Goal: Information Seeking & Learning: Learn about a topic

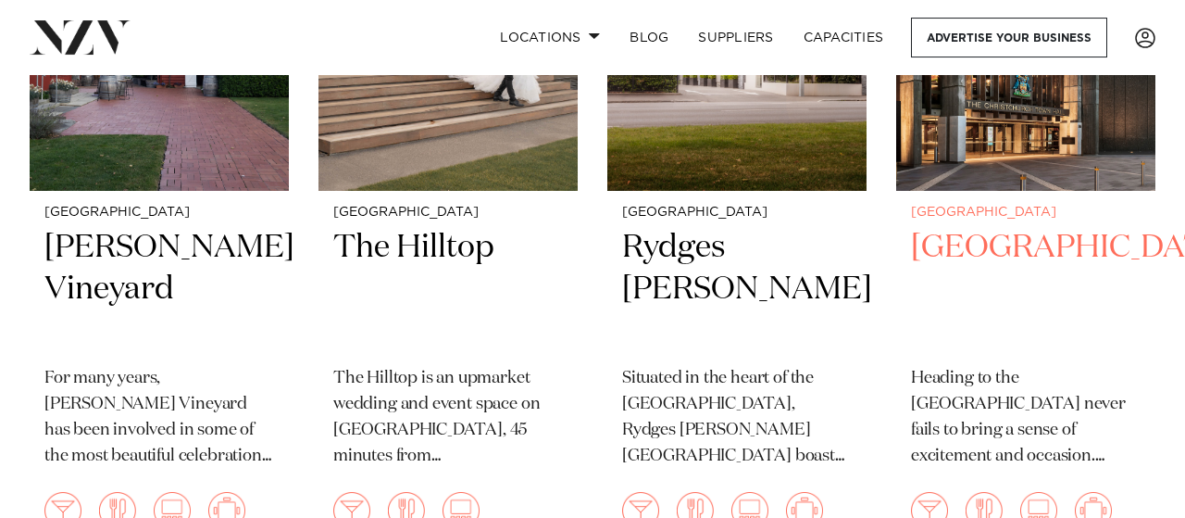
scroll to position [674, 0]
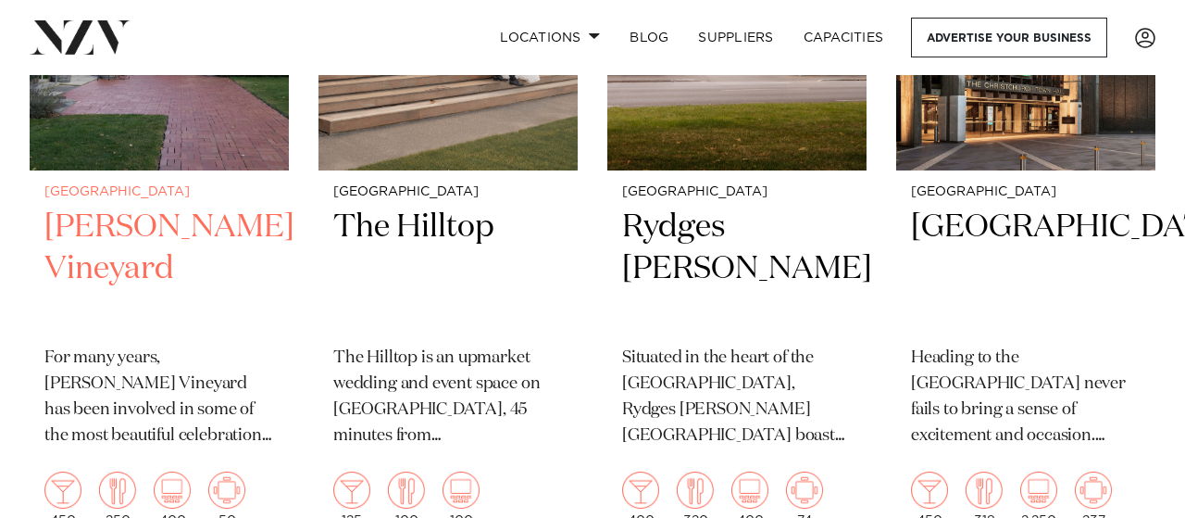
click at [139, 221] on h2 "Larcomb Vineyard" at bounding box center [159, 268] width 230 height 125
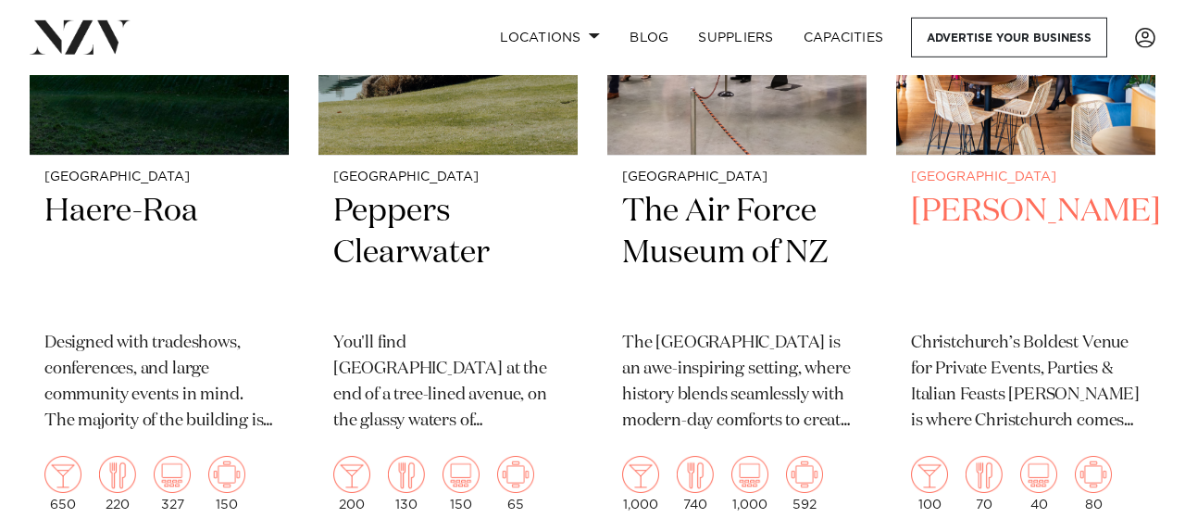
scroll to position [2215, 0]
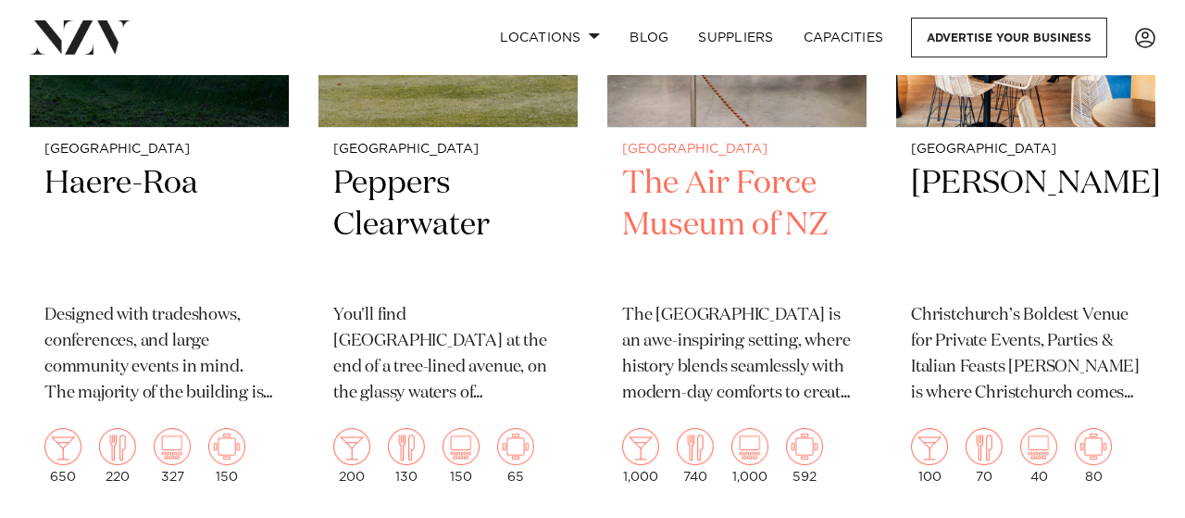
click at [764, 224] on h2 "The Air Force Museum of NZ" at bounding box center [737, 225] width 230 height 125
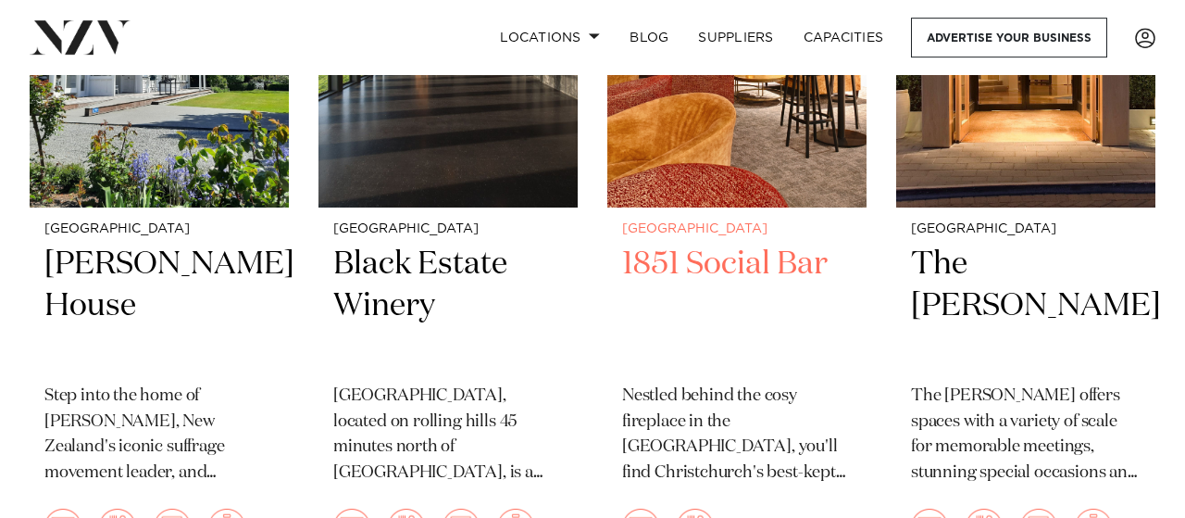
scroll to position [2889, 0]
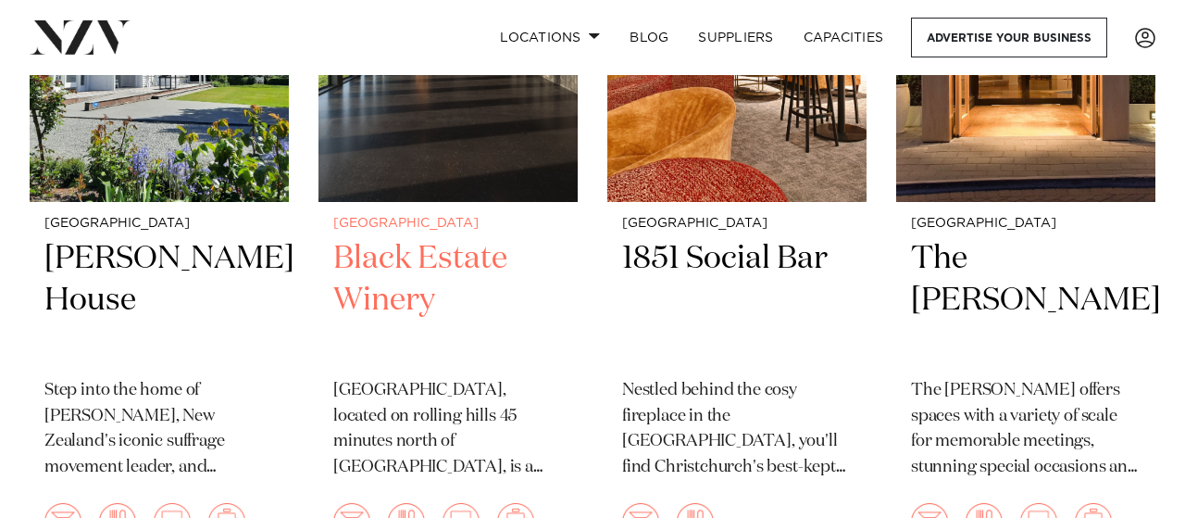
click at [410, 260] on h2 "Black Estate Winery" at bounding box center [448, 300] width 230 height 125
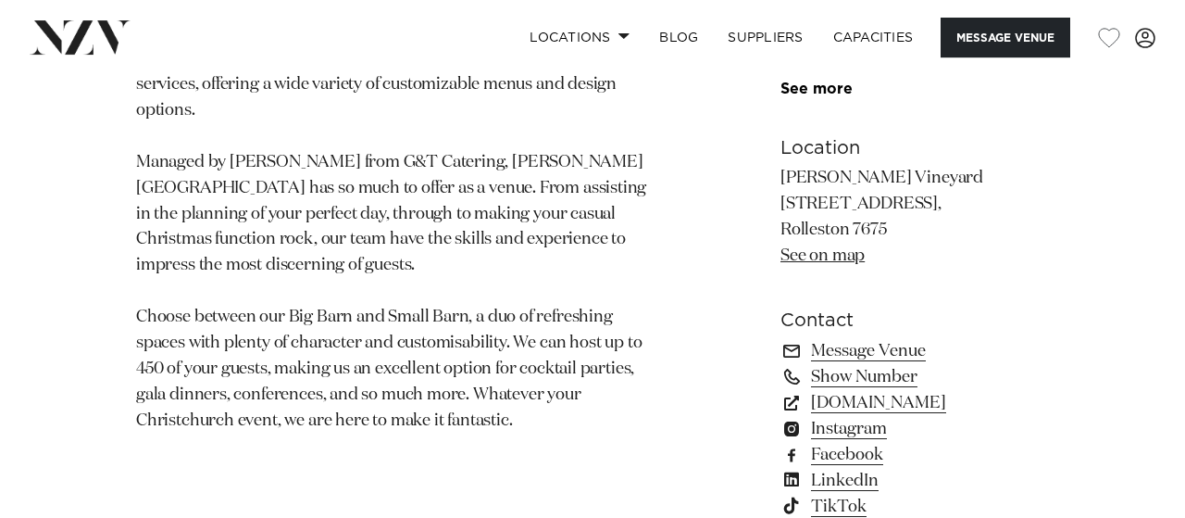
scroll to position [1155, 0]
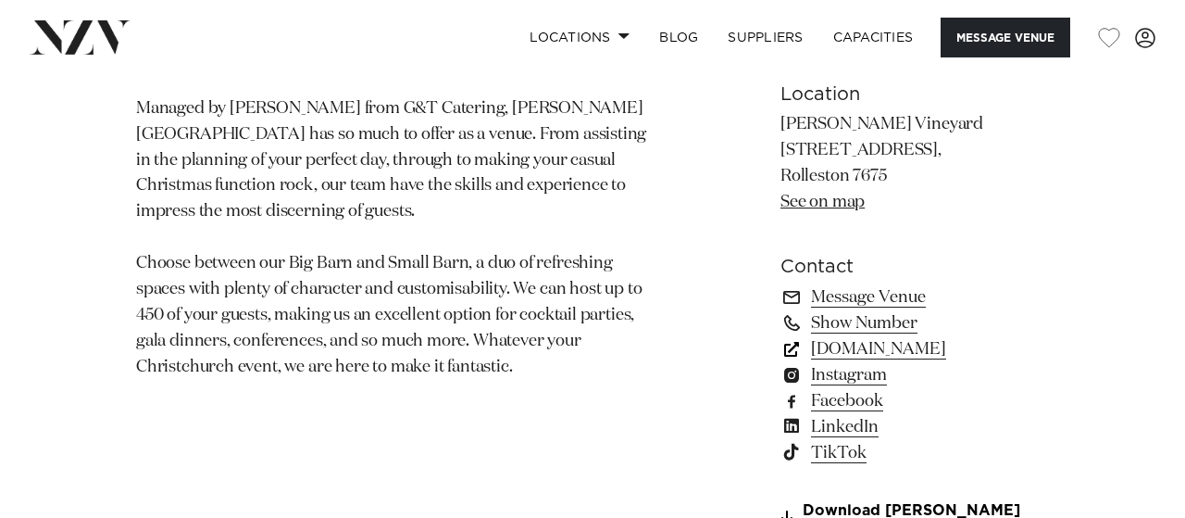
click at [810, 353] on link "larcombvineyard.co.nz" at bounding box center [915, 349] width 269 height 26
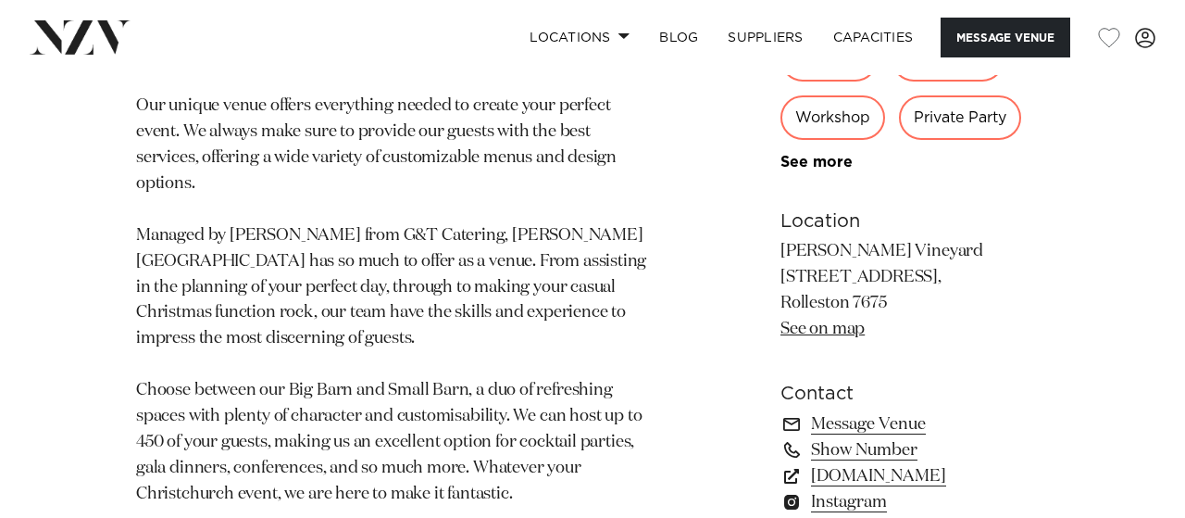
scroll to position [867, 0]
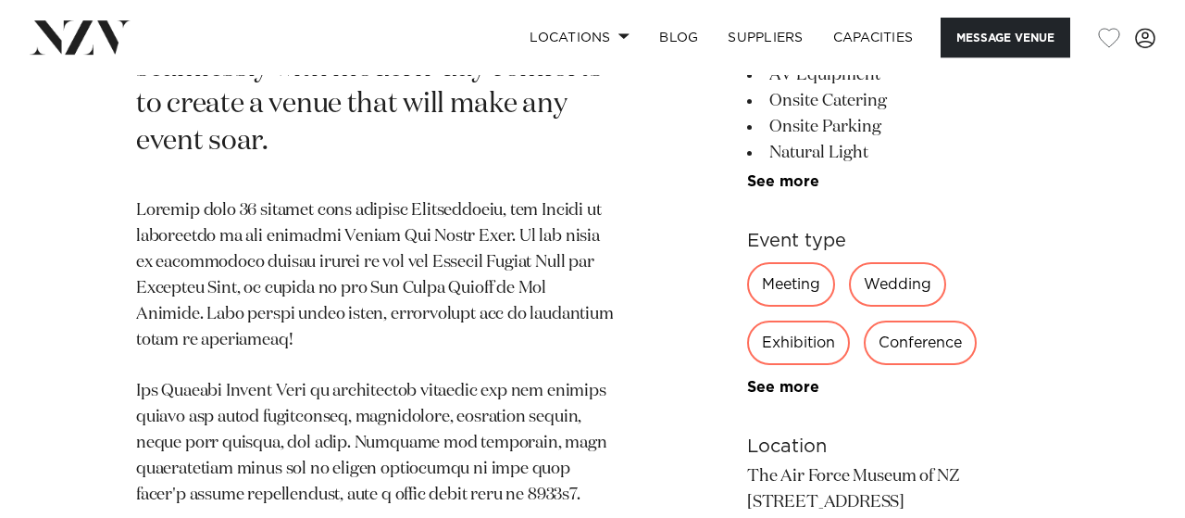
scroll to position [963, 0]
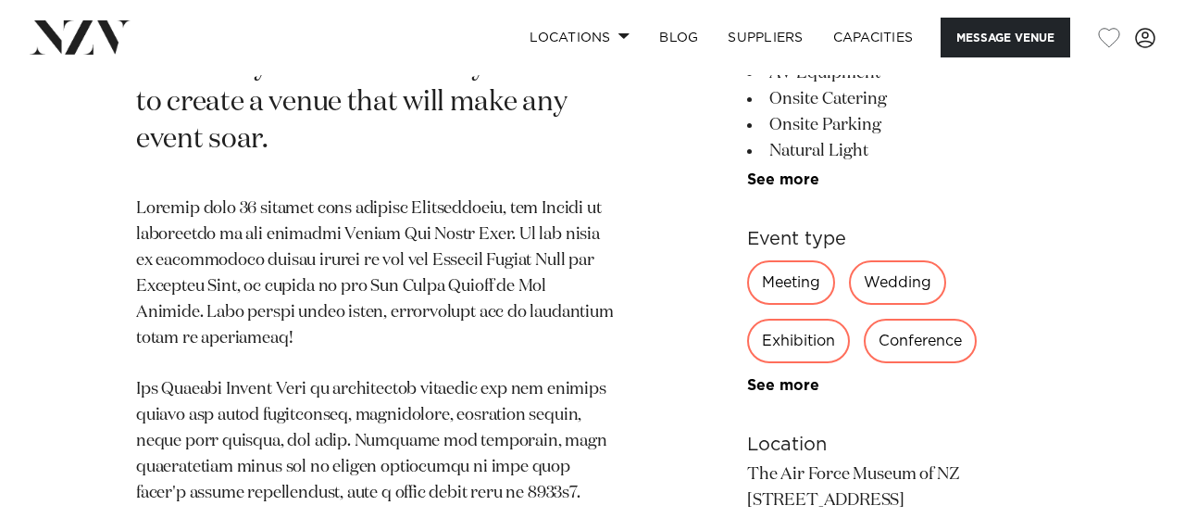
click at [892, 305] on div "Wedding" at bounding box center [897, 282] width 97 height 44
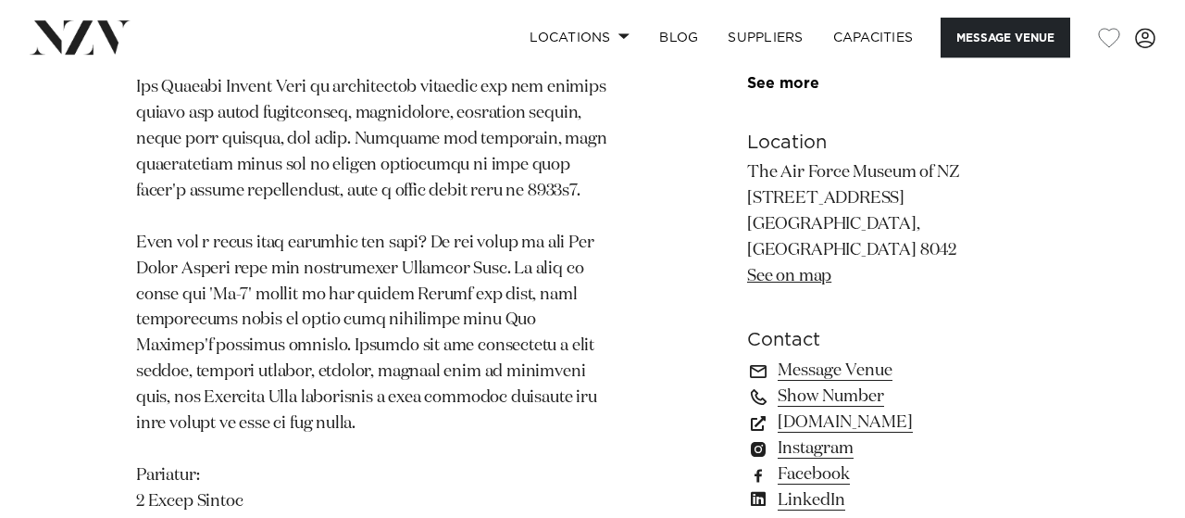
scroll to position [1348, 0]
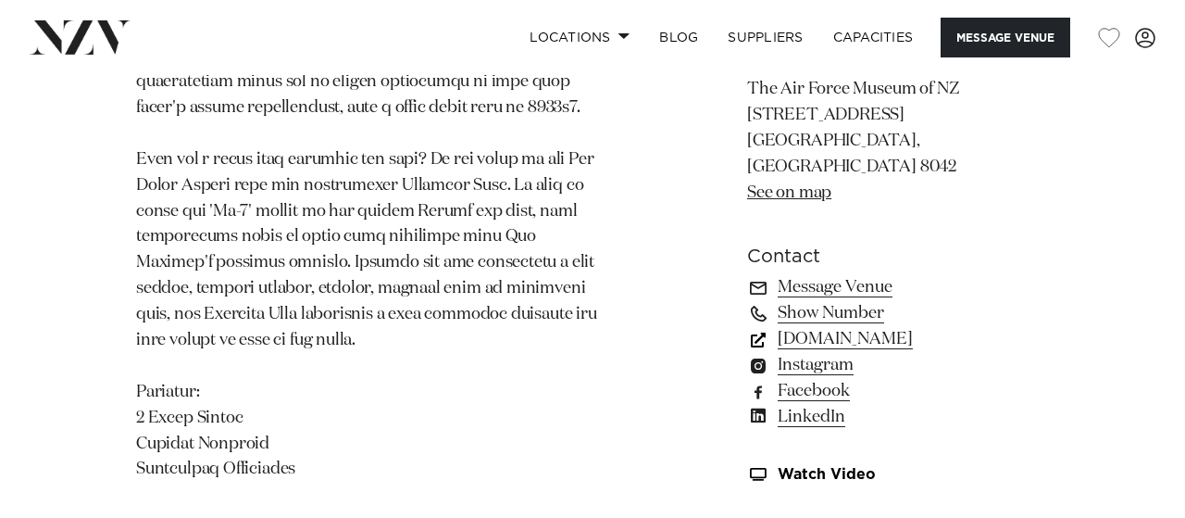
click at [884, 342] on link "www.venuesotautahi.co.nz" at bounding box center [898, 340] width 302 height 26
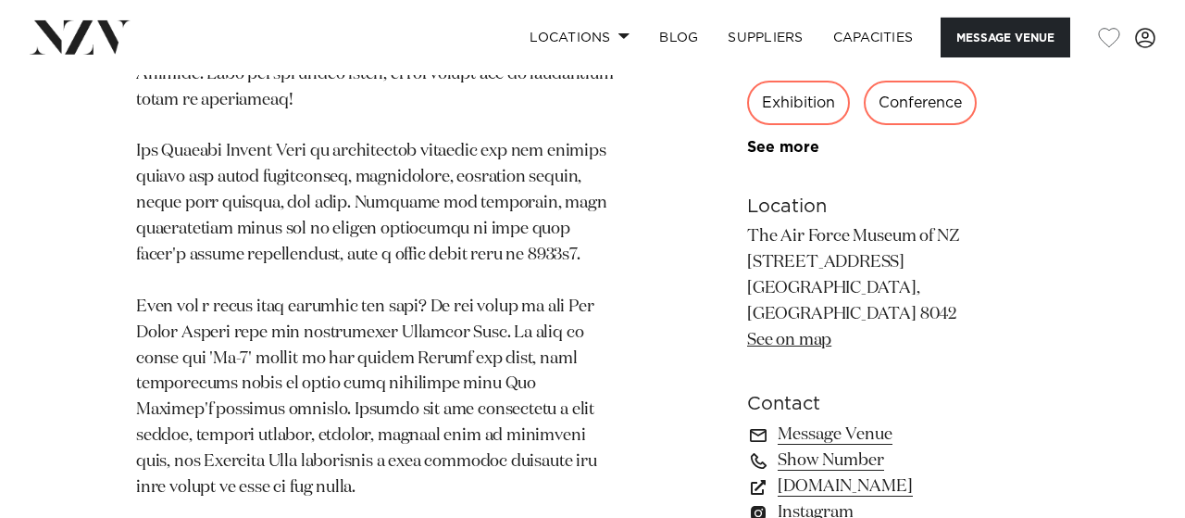
scroll to position [1155, 0]
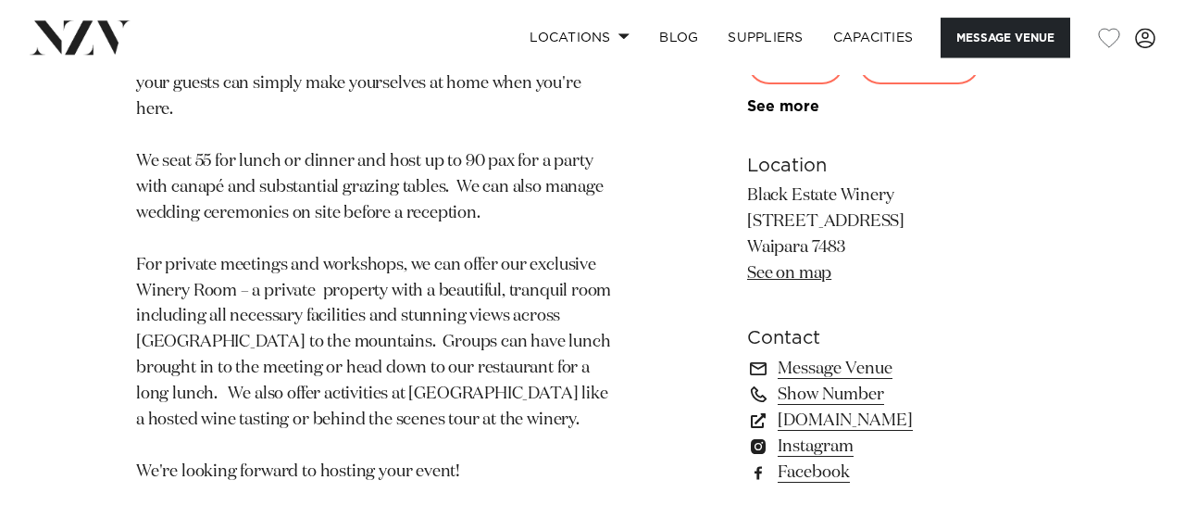
scroll to position [1348, 0]
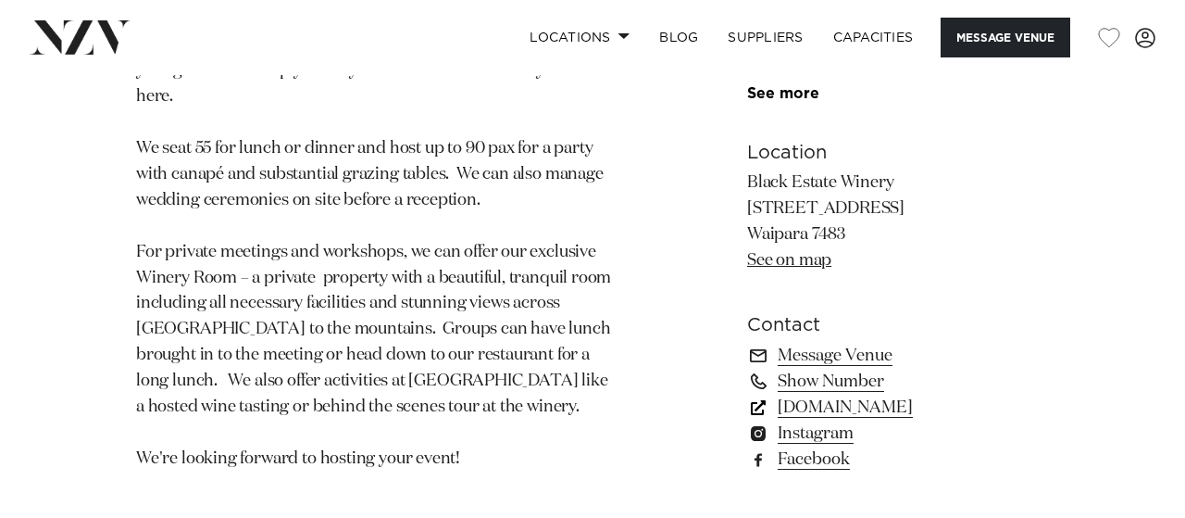
click at [826, 394] on link "blackestate.co.nz" at bounding box center [898, 407] width 302 height 26
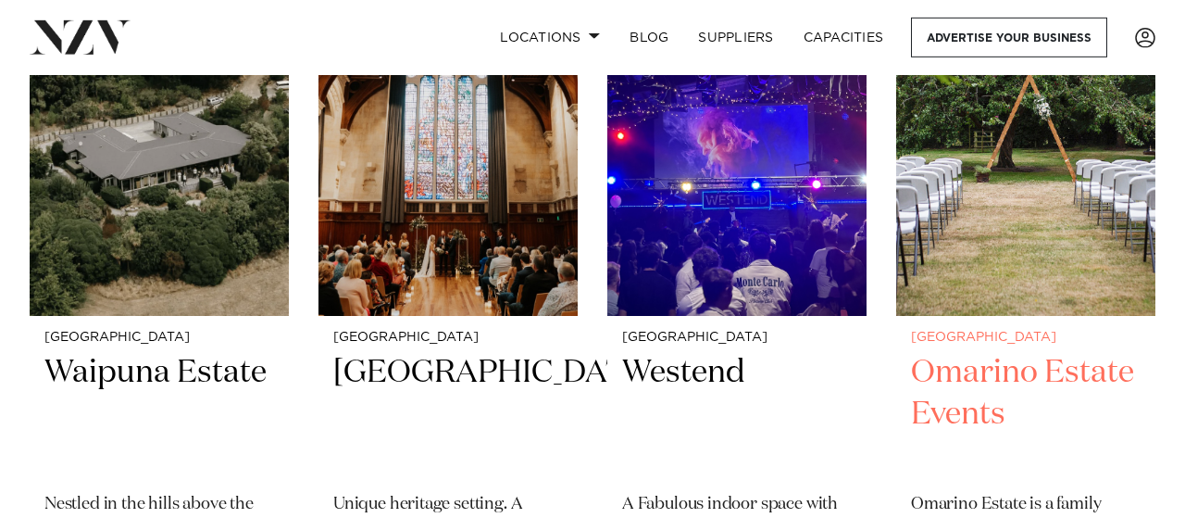
scroll to position [3563, 0]
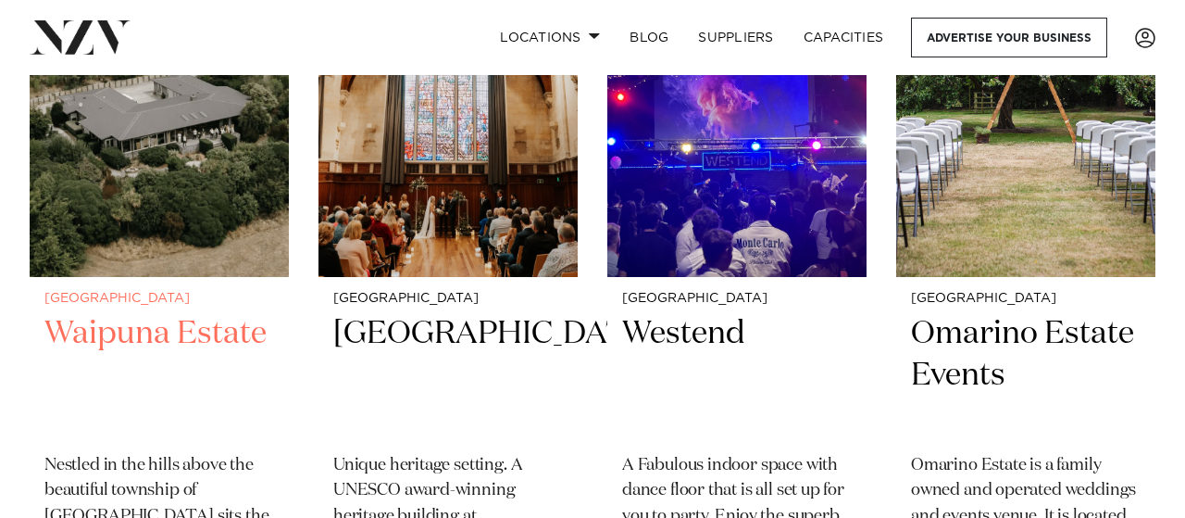
click at [165, 331] on h2 "Waipuna Estate" at bounding box center [159, 375] width 230 height 125
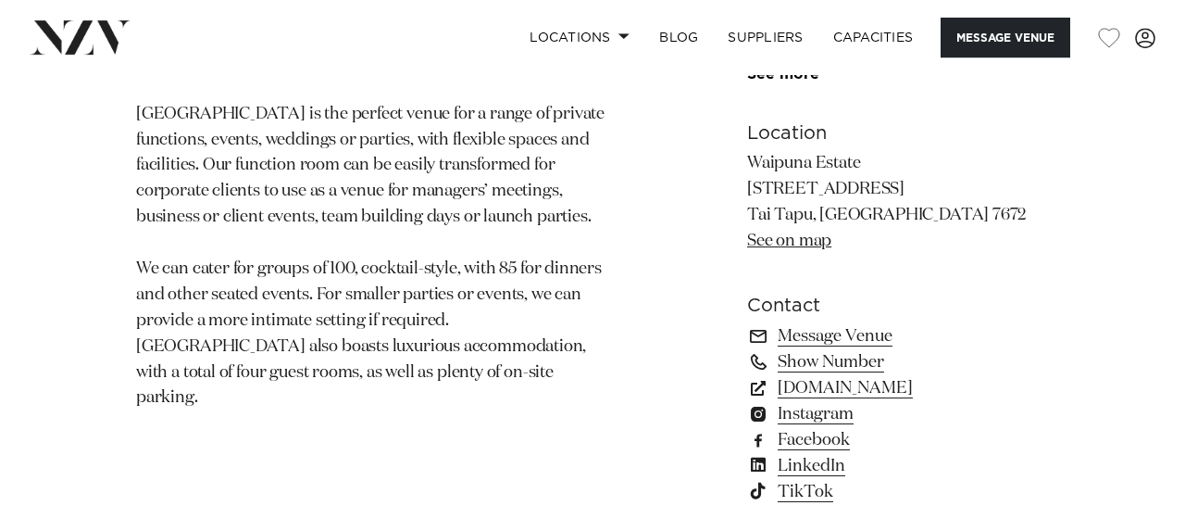
scroll to position [1155, 0]
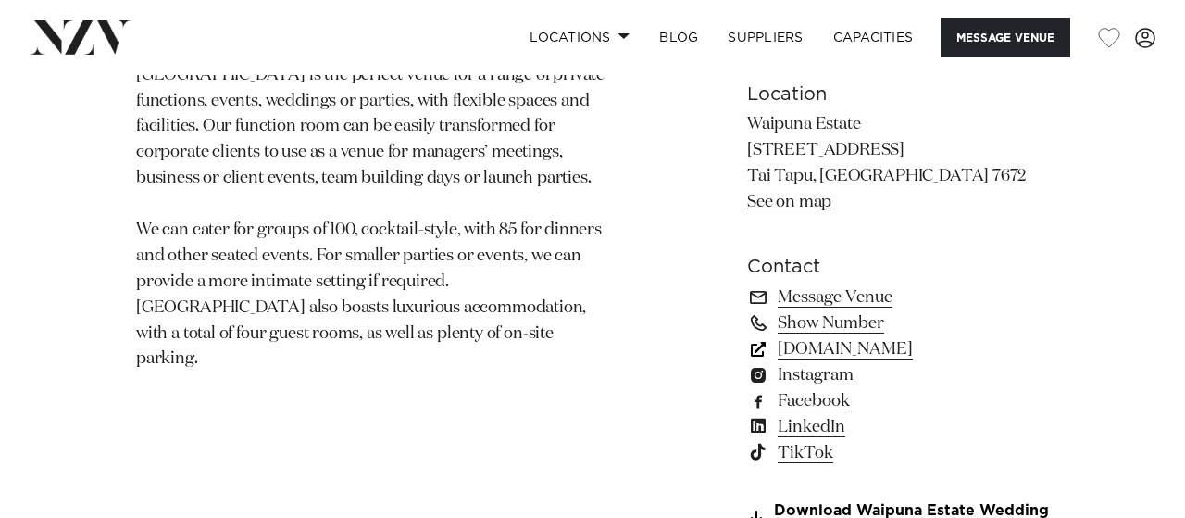
click at [913, 356] on link "[DOMAIN_NAME]" at bounding box center [898, 349] width 302 height 26
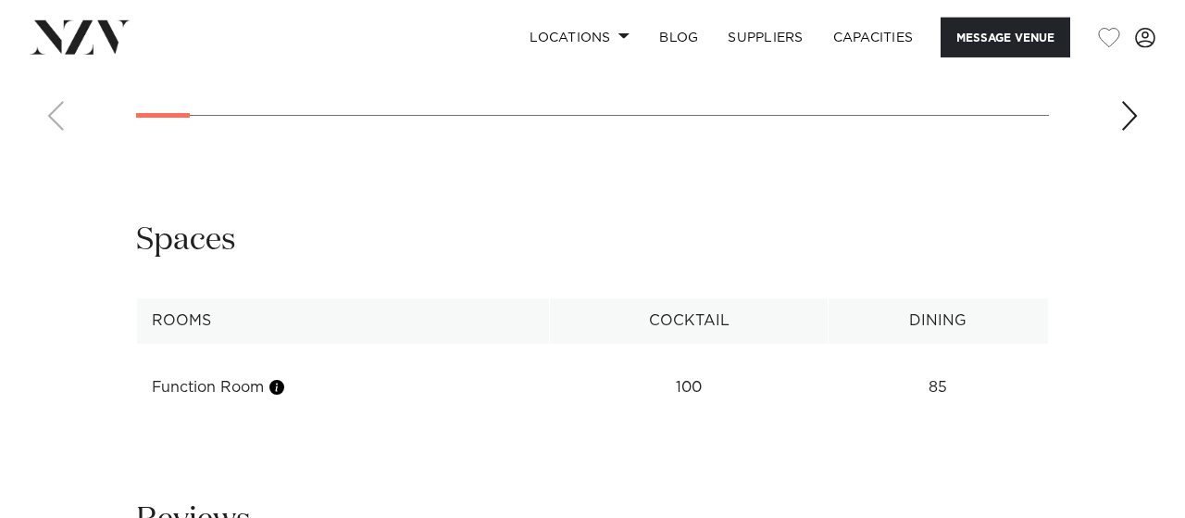
scroll to position [2215, 0]
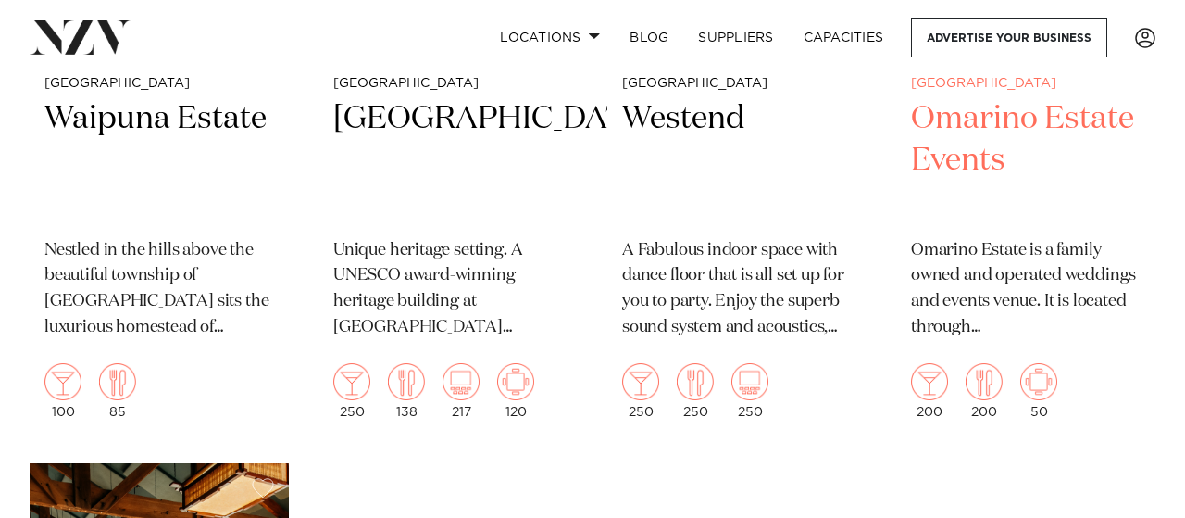
scroll to position [3755, 0]
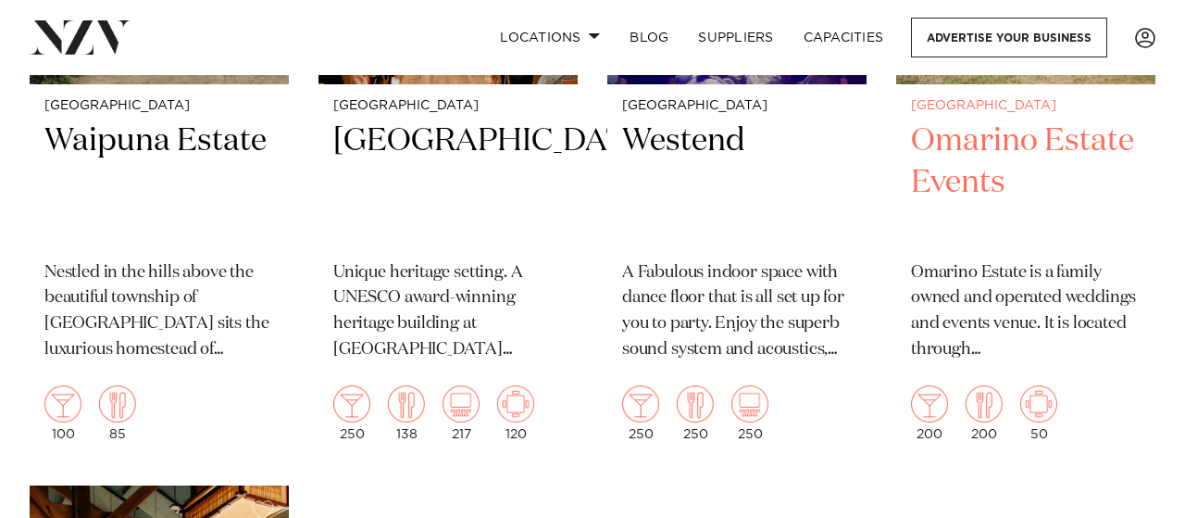
click at [1012, 142] on h2 "Omarino Estate Events" at bounding box center [1026, 182] width 230 height 125
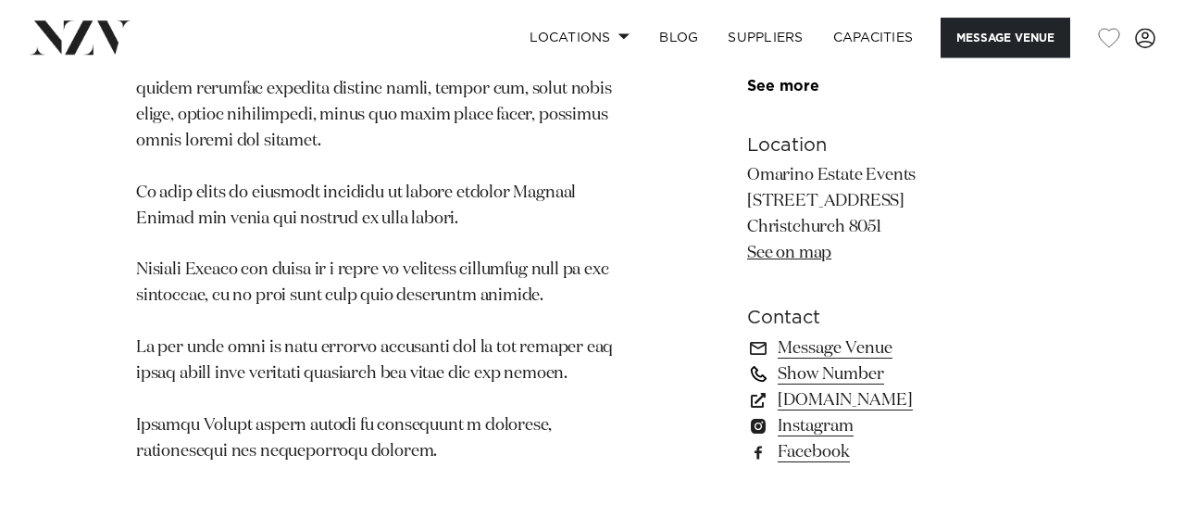
scroll to position [1541, 0]
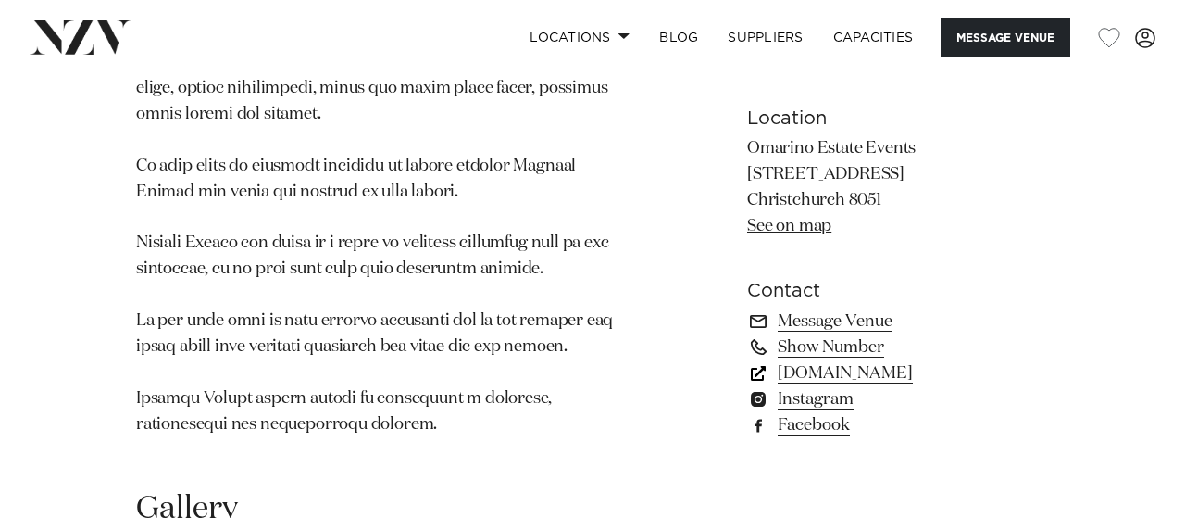
click at [874, 360] on link "omarinowinepark.co.nz" at bounding box center [898, 373] width 302 height 26
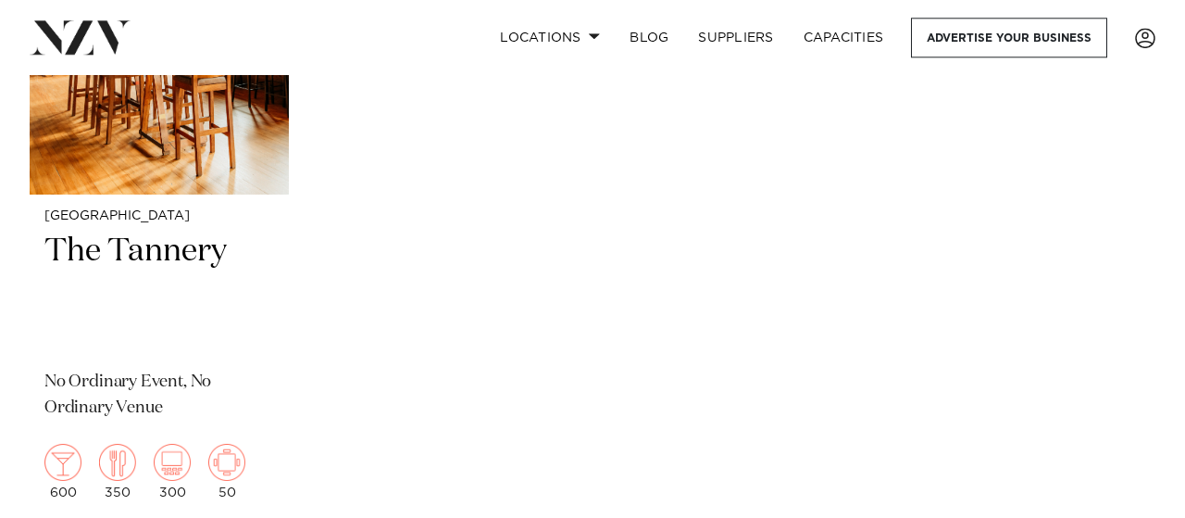
scroll to position [3948, 0]
